Goal: Check status

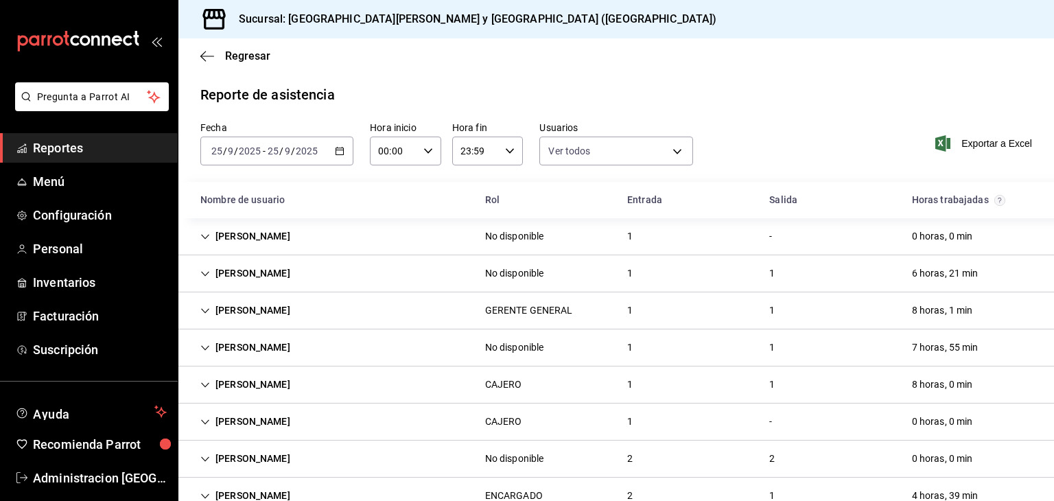
click at [69, 153] on span "Reportes" at bounding box center [100, 148] width 134 height 19
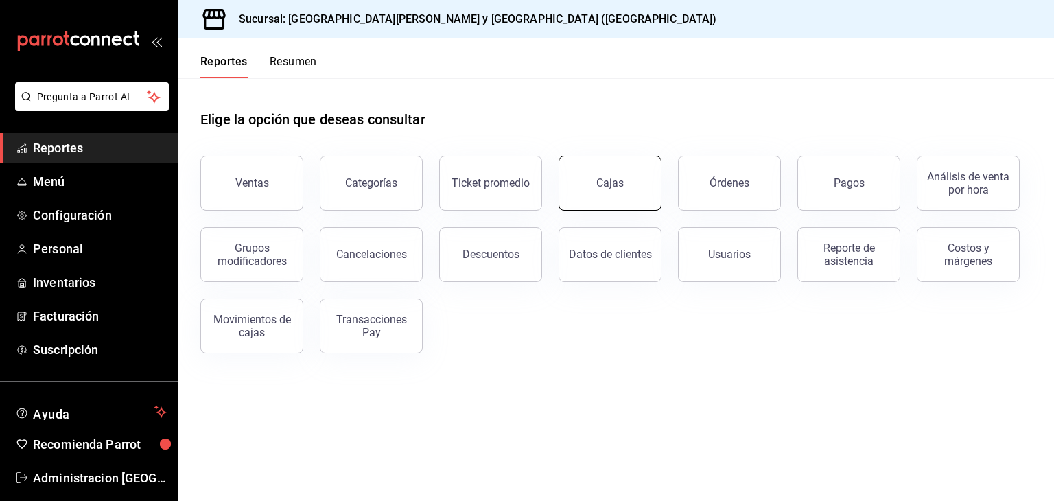
click at [625, 191] on link "Cajas" at bounding box center [609, 183] width 103 height 55
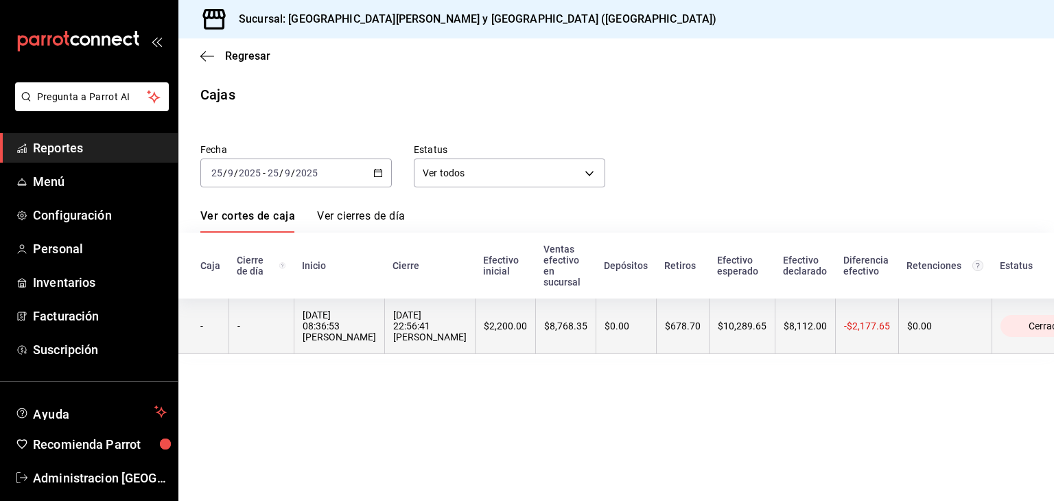
click at [282, 331] on div "-" at bounding box center [261, 325] width 48 height 11
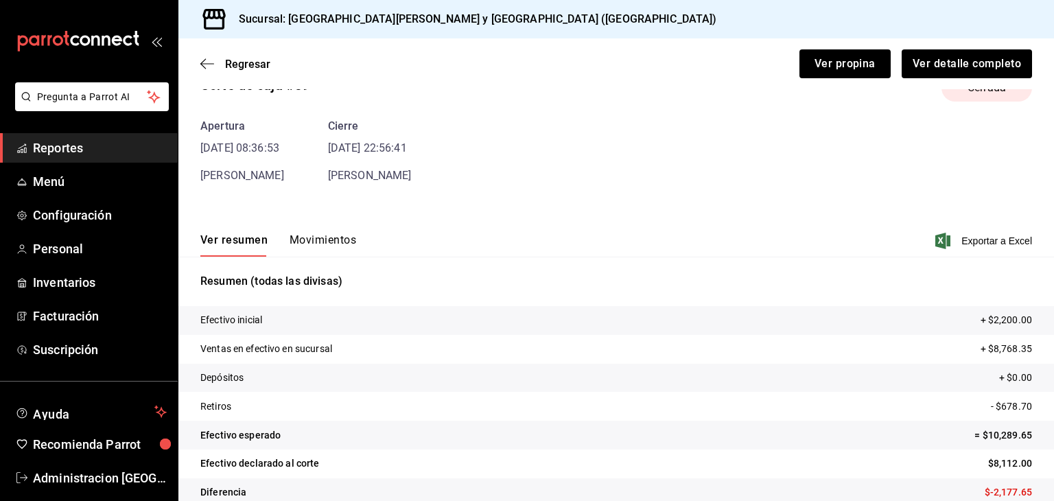
scroll to position [60, 0]
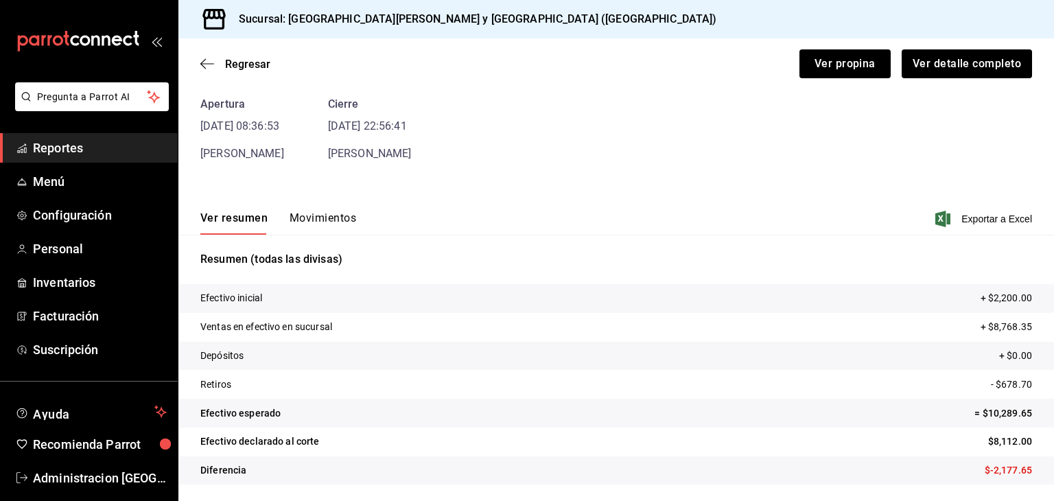
click at [650, 173] on div "Corte de caja #59 Cerrada Apertura [DATE] 08:36:53 [PERSON_NAME] Cierre [DATE] …" at bounding box center [615, 271] width 875 height 460
